Goal: Task Accomplishment & Management: Manage account settings

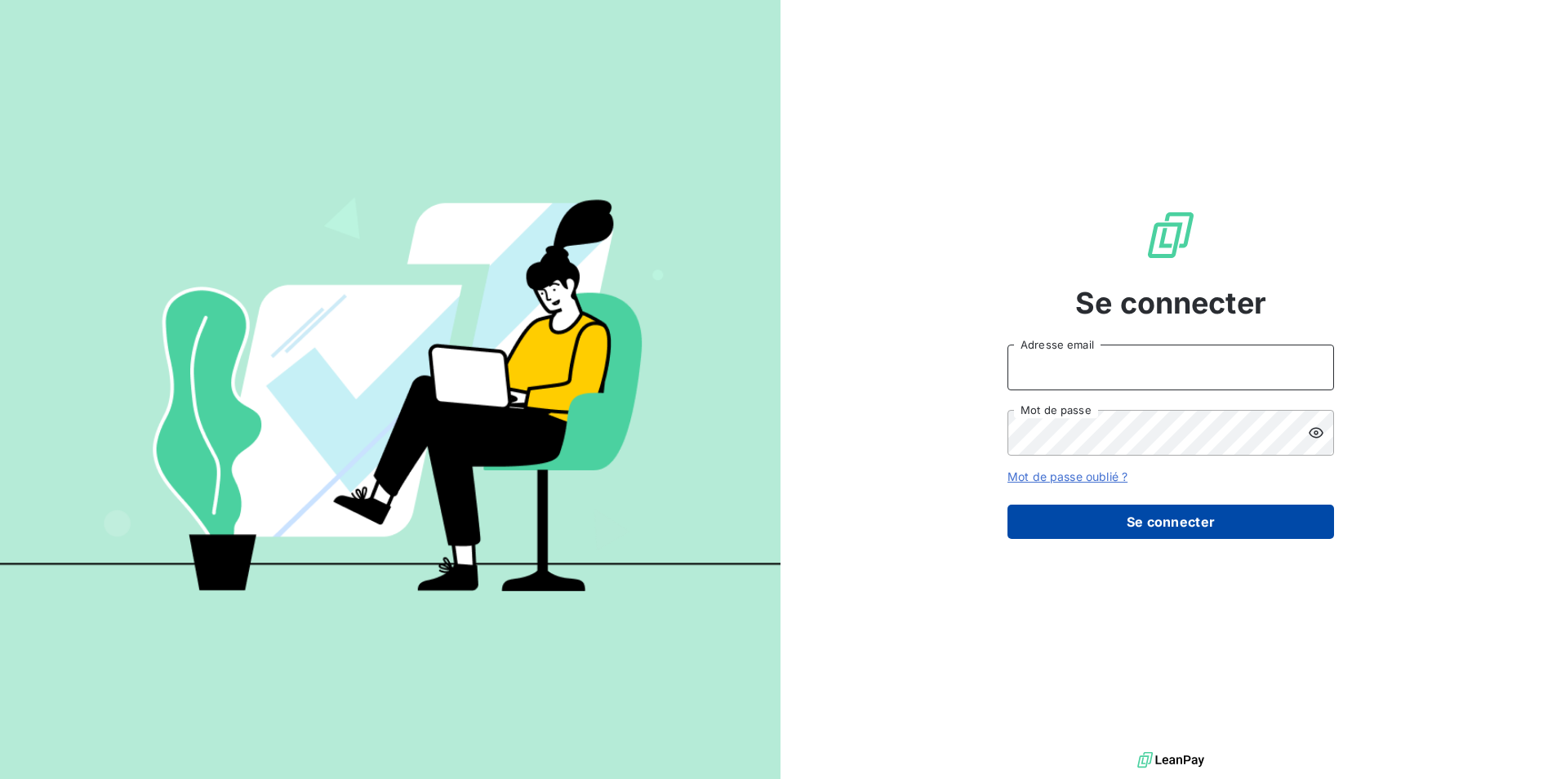
type input "mariem.benkhalifa@stti.fr"
click at [1109, 531] on button "Se connecter" at bounding box center [1170, 522] width 327 height 34
